Goal: Check status: Check status

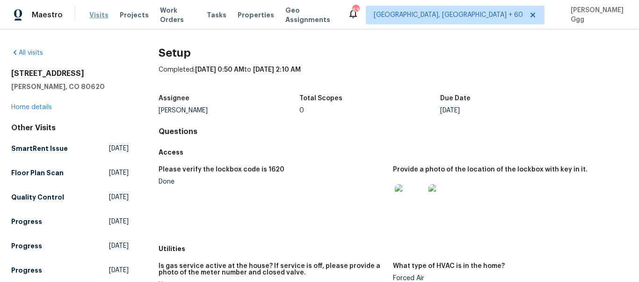
click at [93, 13] on span "Visits" at bounding box center [98, 14] width 19 height 9
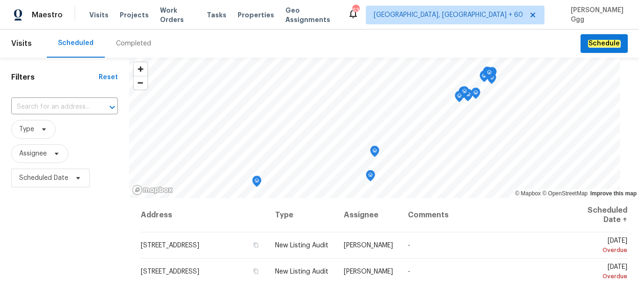
click at [121, 44] on div "Completed" at bounding box center [133, 43] width 35 height 9
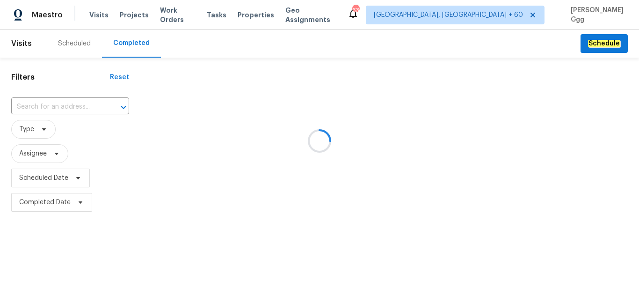
click at [28, 104] on div at bounding box center [319, 141] width 639 height 282
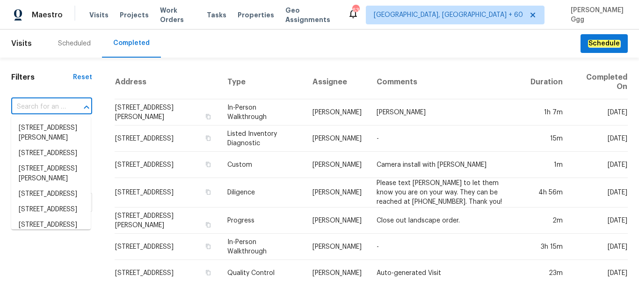
paste input "[STREET_ADDRESS]"
type input "[STREET_ADDRESS]"
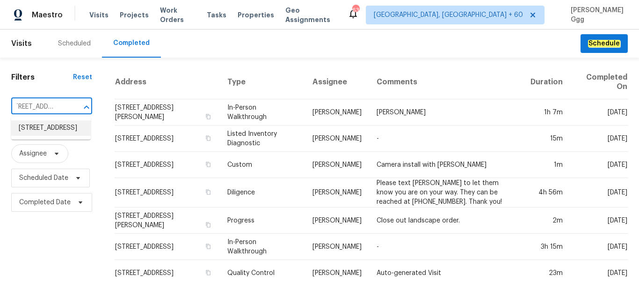
click at [57, 129] on li "[STREET_ADDRESS]" at bounding box center [51, 127] width 80 height 15
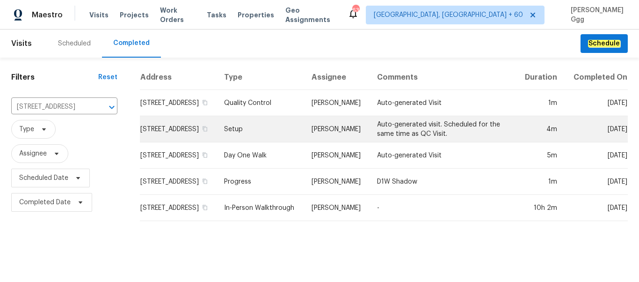
click at [244, 142] on td "Setup" at bounding box center [261, 129] width 88 height 26
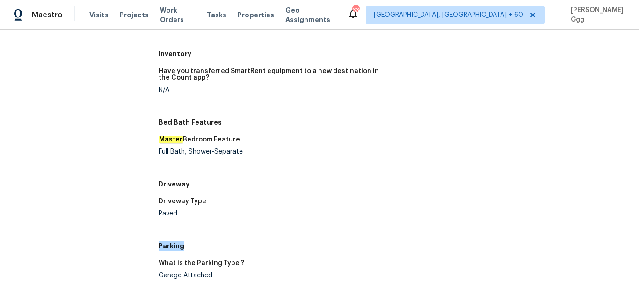
scroll to position [912, 0]
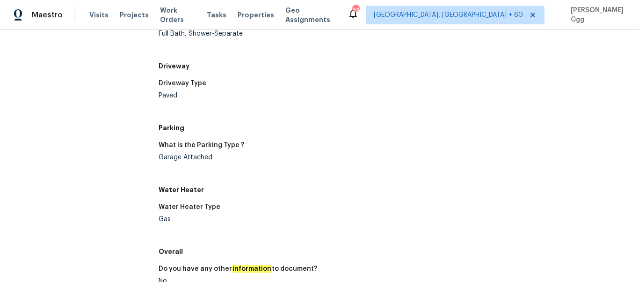
click at [379, 127] on h5 "Parking" at bounding box center [393, 127] width 469 height 9
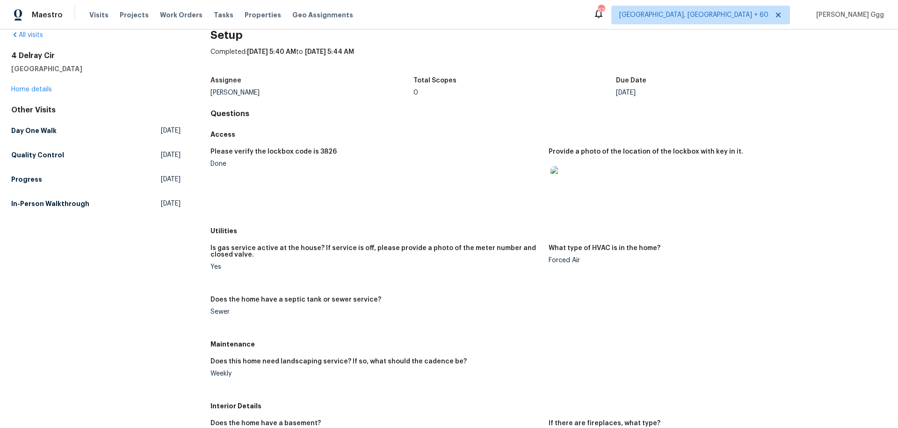
scroll to position [0, 0]
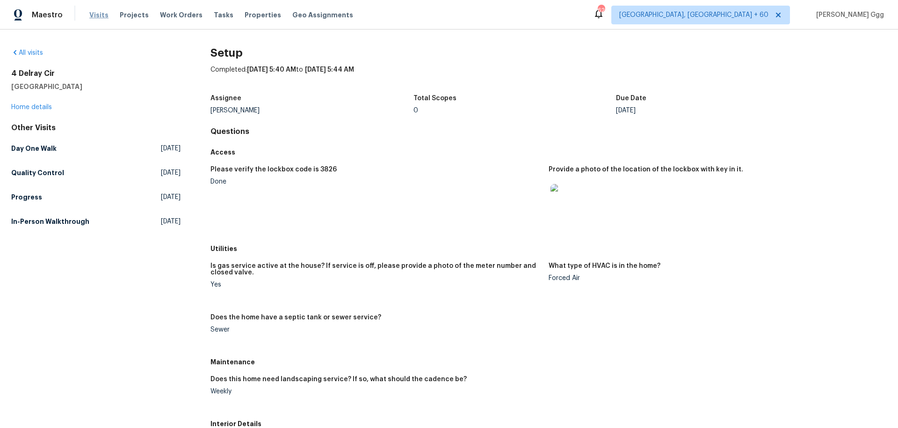
click at [102, 16] on span "Visits" at bounding box center [98, 14] width 19 height 9
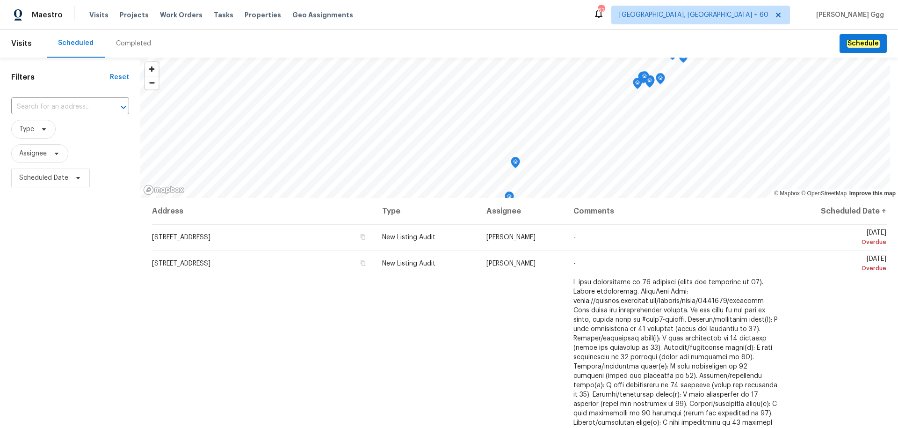
click at [124, 50] on div "Completed" at bounding box center [134, 43] width 58 height 28
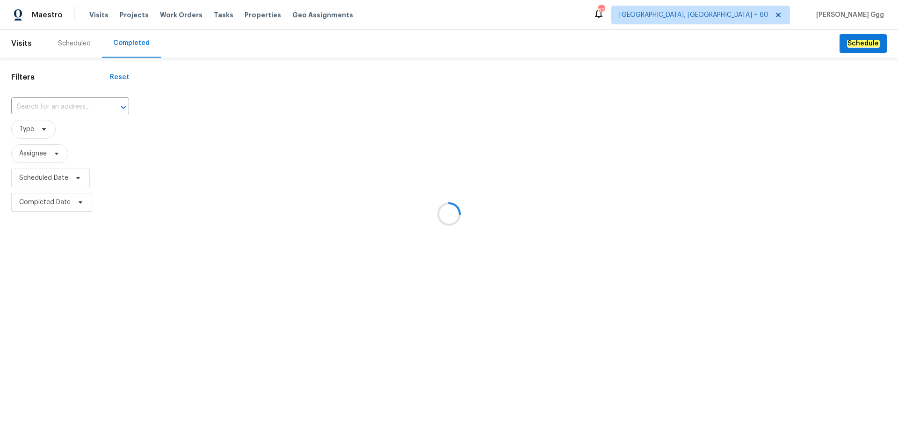
click at [43, 104] on div at bounding box center [449, 214] width 898 height 428
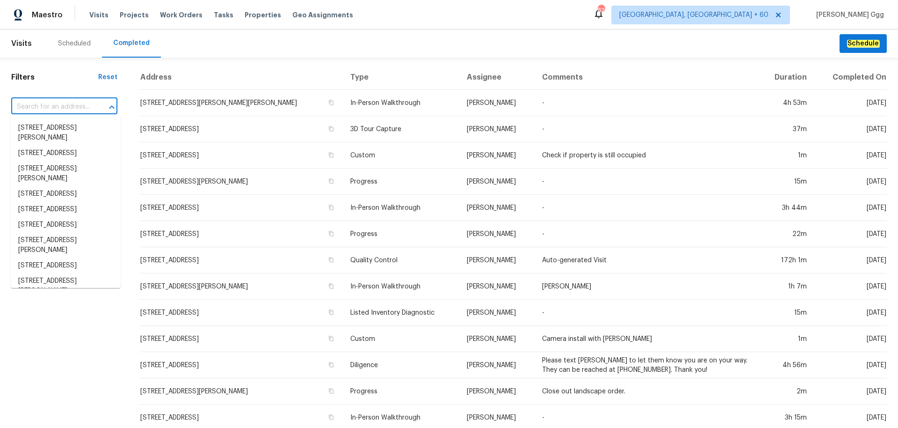
click at [45, 102] on input "text" at bounding box center [51, 107] width 80 height 15
paste input "[STREET_ADDRESS]"
type input "[STREET_ADDRESS]"
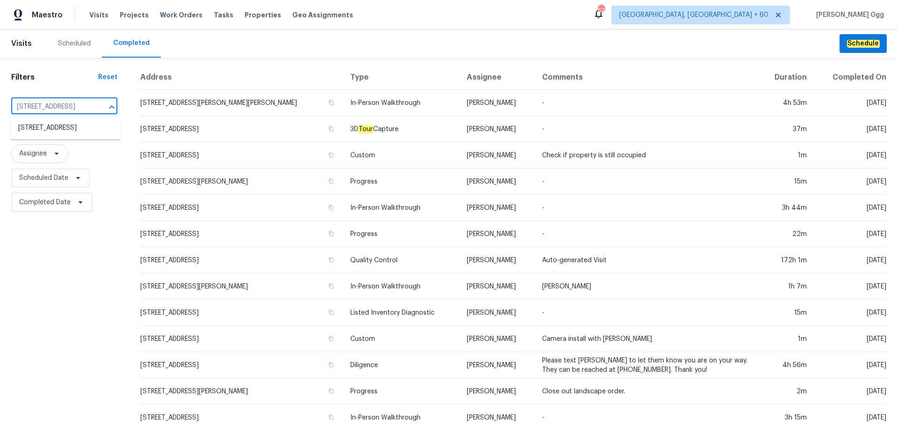
scroll to position [0, 24]
click at [49, 125] on li "[STREET_ADDRESS]" at bounding box center [66, 127] width 110 height 15
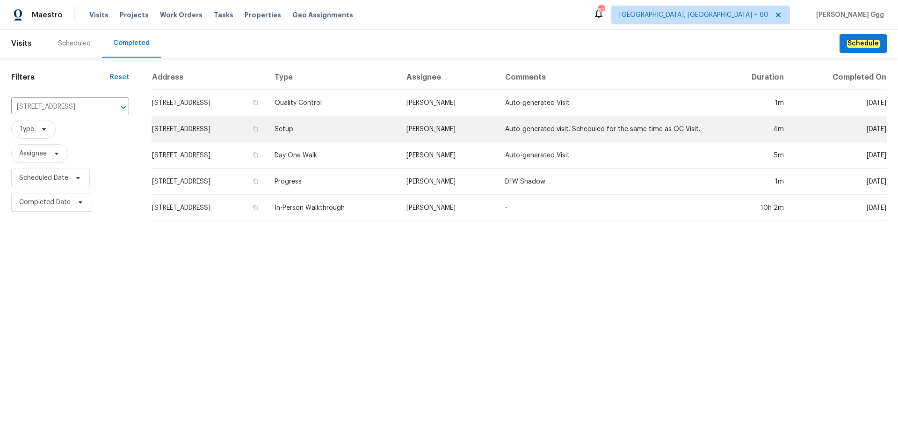
click at [321, 131] on td "Setup" at bounding box center [332, 129] width 131 height 26
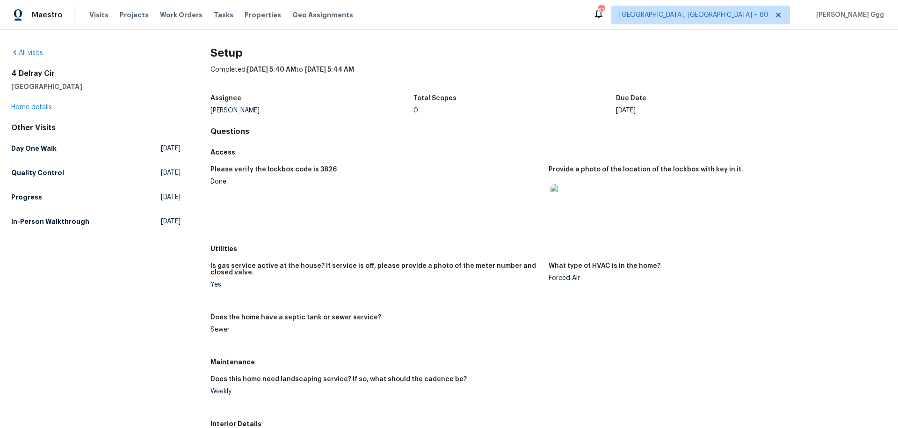
scroll to position [216, 0]
